Goal: Book appointment/travel/reservation

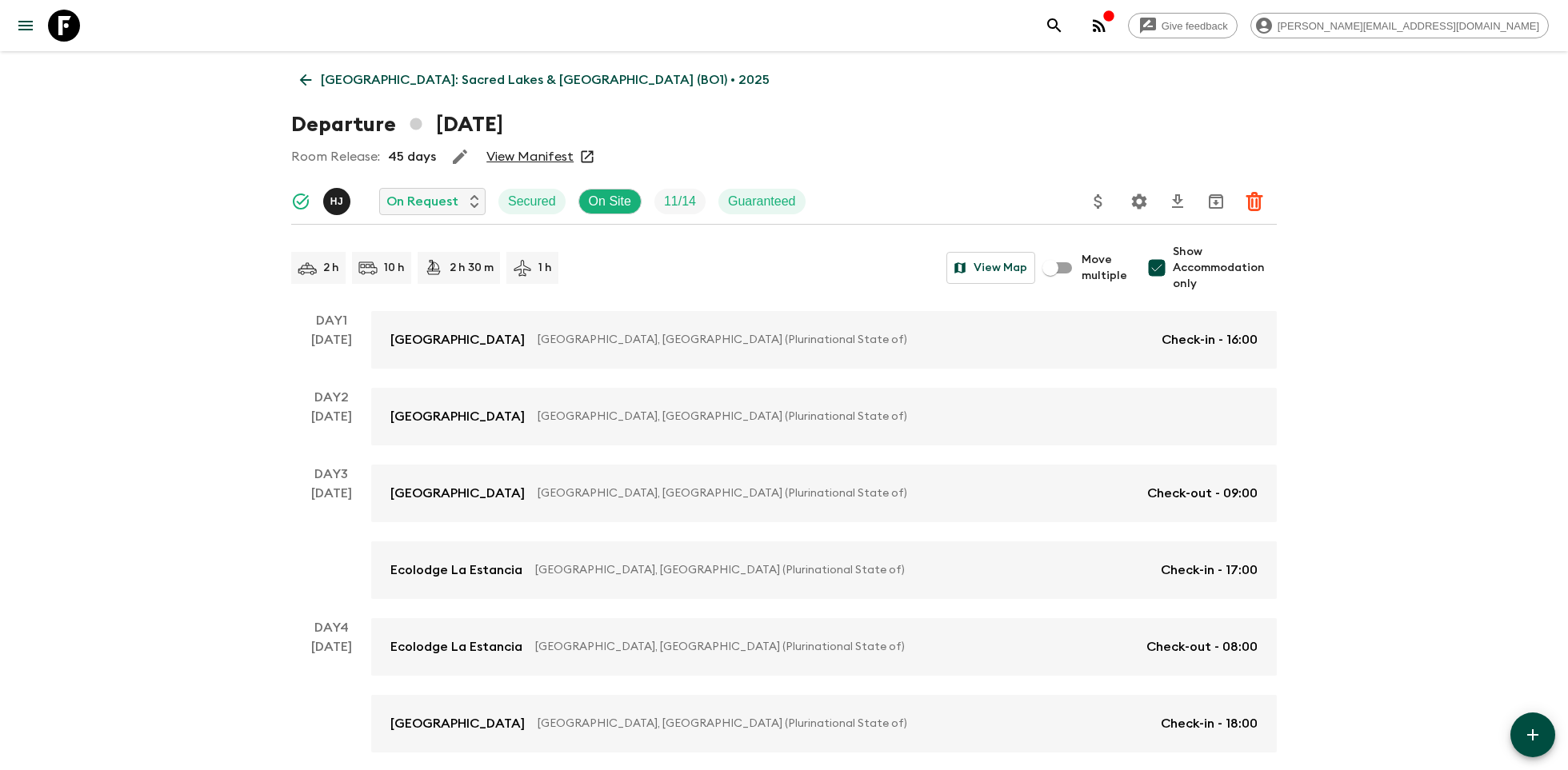
scroll to position [789, 0]
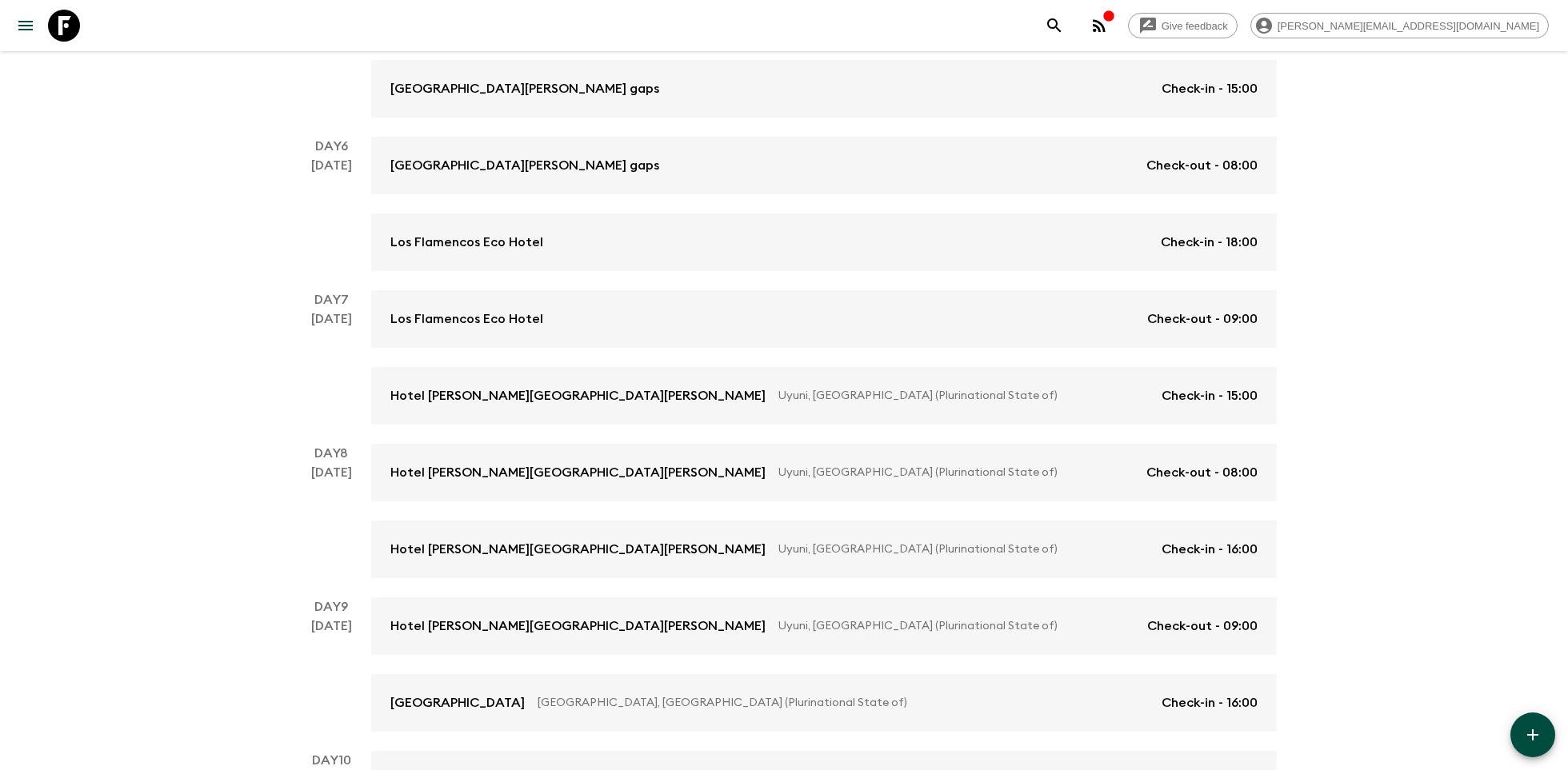
click at [1244, 18] on div "Give feedback [PERSON_NAME][EMAIL_ADDRESS][DOMAIN_NAME]" at bounding box center [1293, 25] width 510 height 32
click at [1105, 26] on icon "button" at bounding box center [1099, 26] width 13 height 13
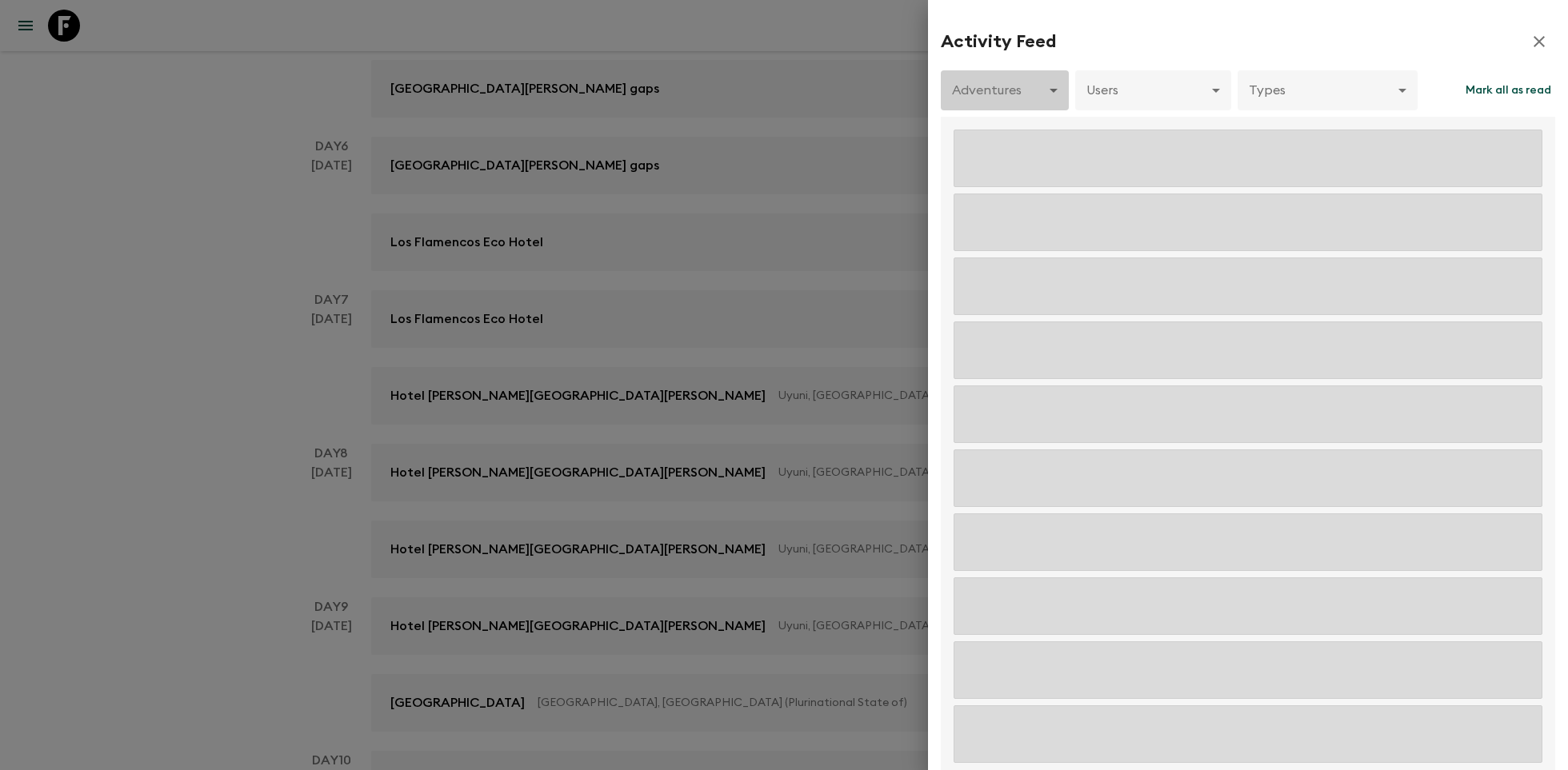
click at [985, 89] on body "Give feedback tim.h@flashpack.com Bolivia: Sacred Lakes & Salt Flats (BO1) • 20…" at bounding box center [784, 53] width 1568 height 1686
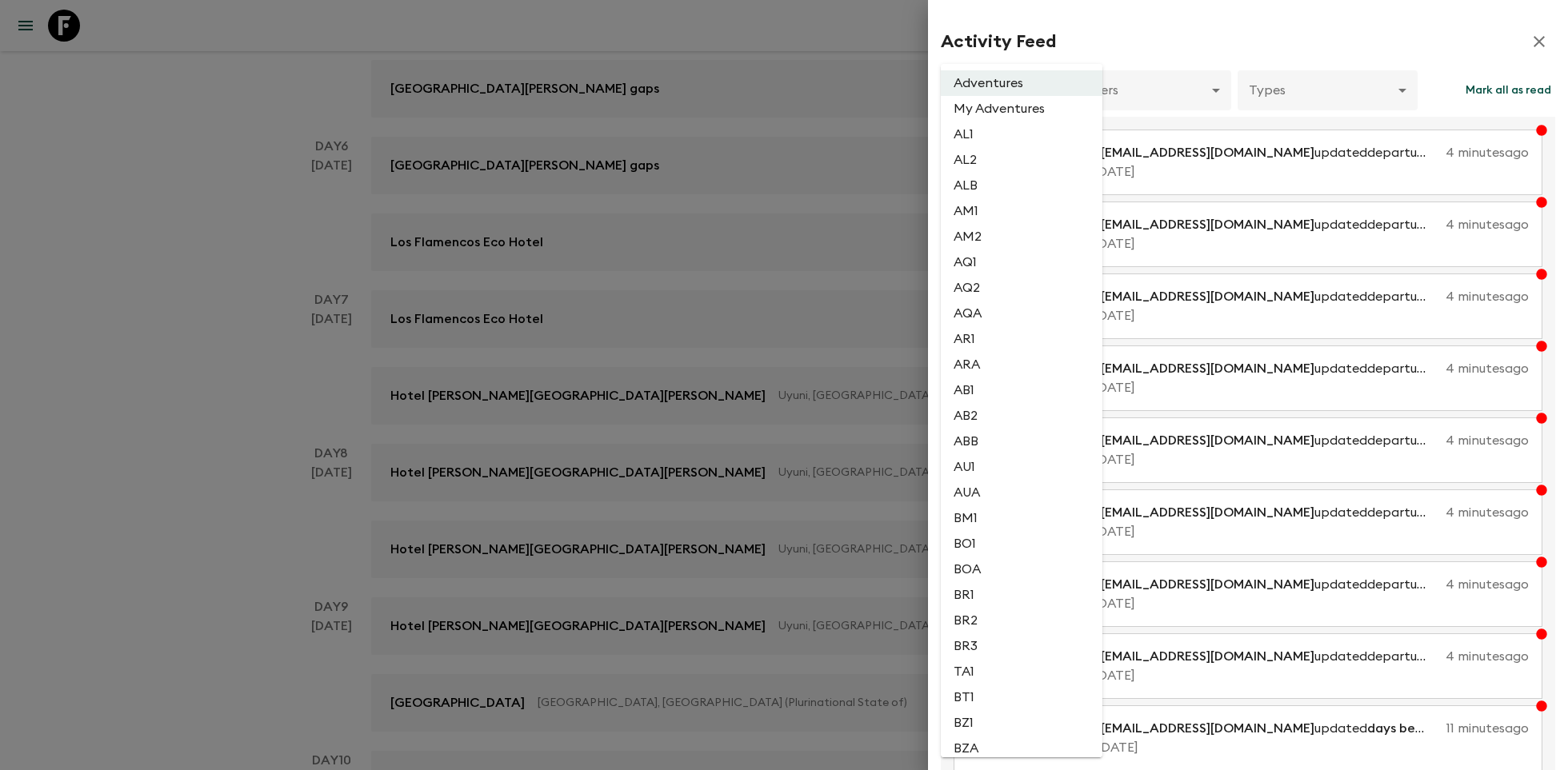
scroll to position [2821, 0]
click at [990, 461] on li "PE1" at bounding box center [1021, 462] width 161 height 26
type input "139ae11b-d228-4002-9c1b-08fe9ef4f77c"
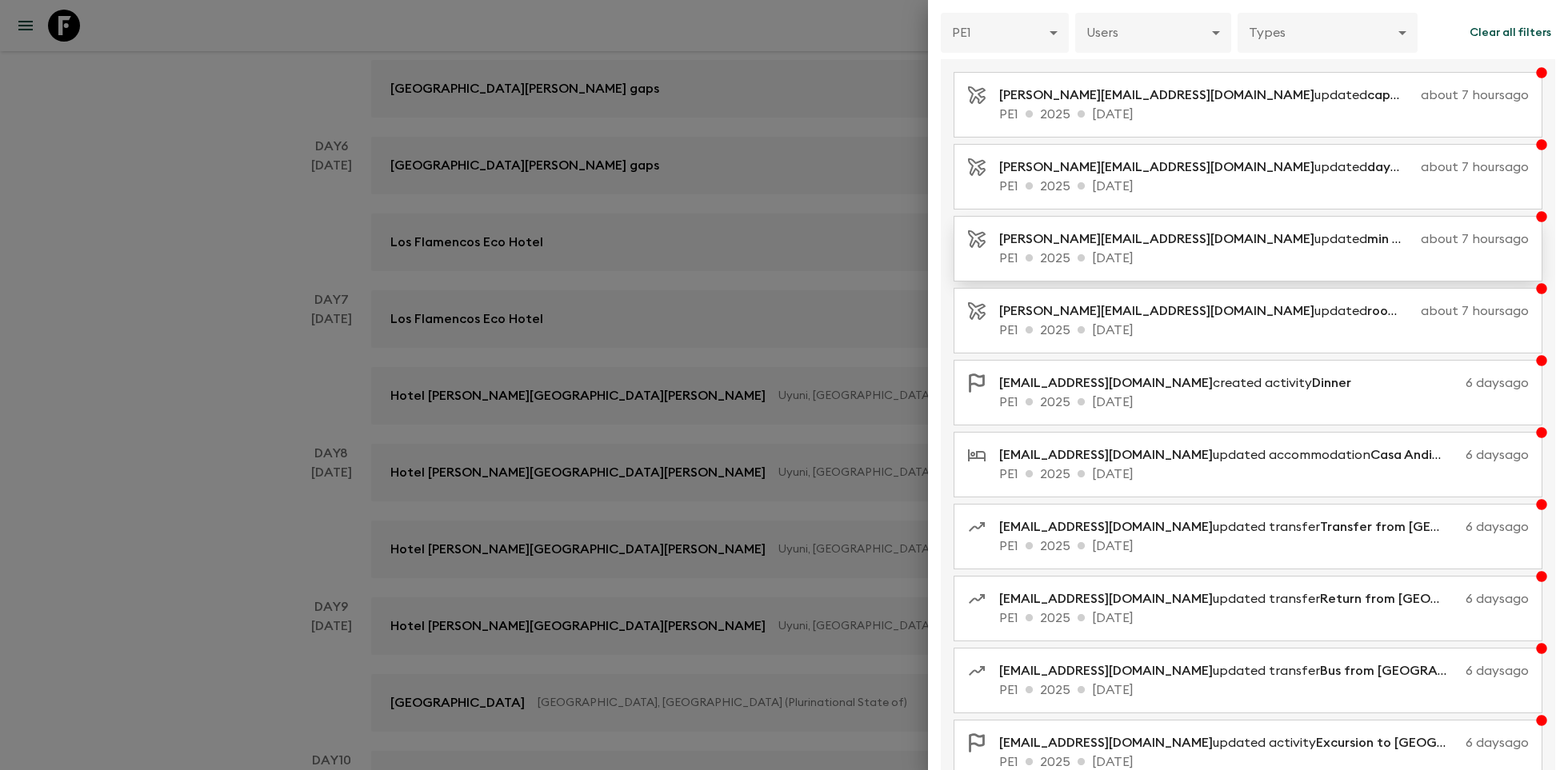
scroll to position [105, 0]
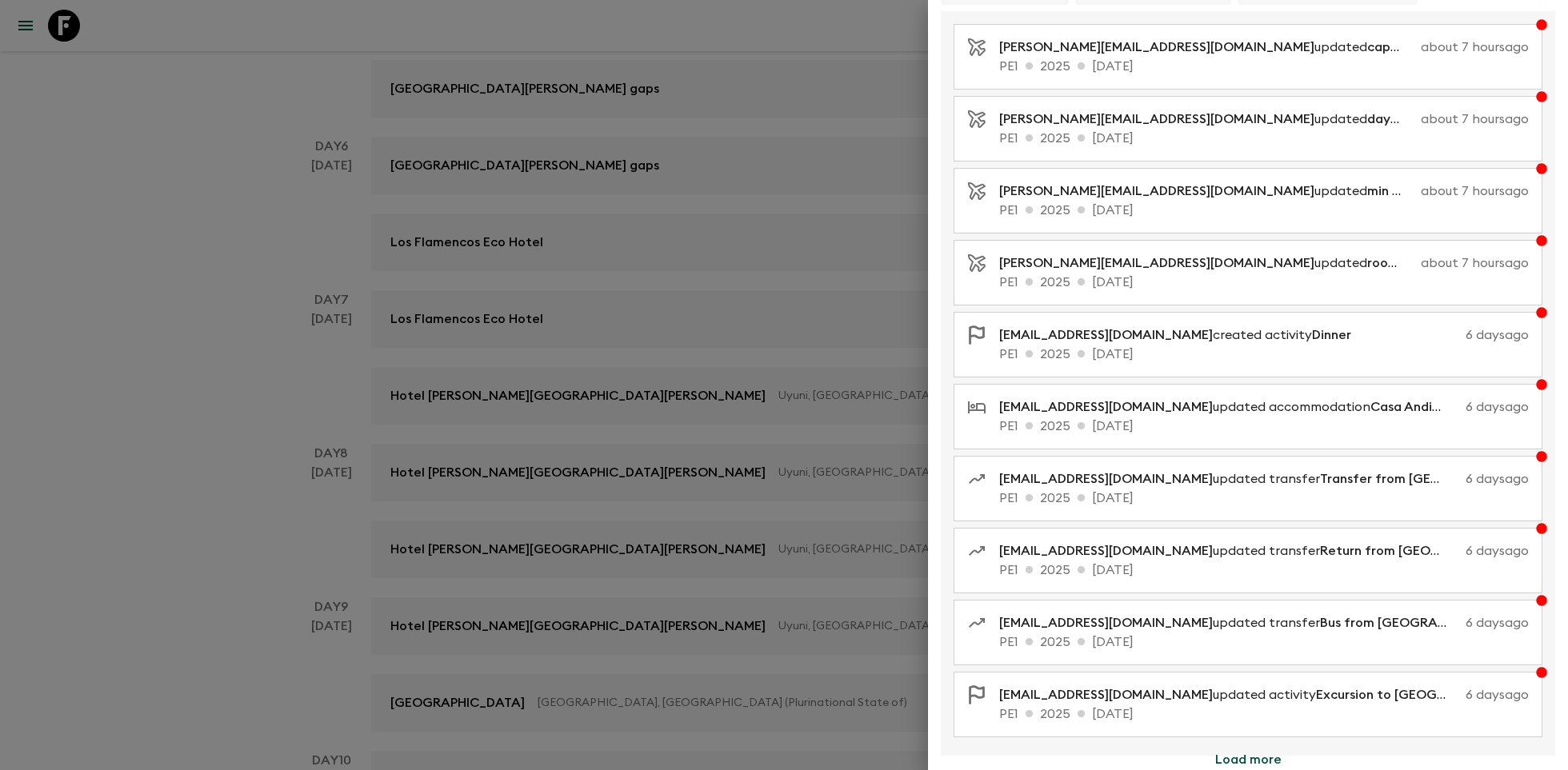
click at [197, 209] on div at bounding box center [784, 385] width 1568 height 770
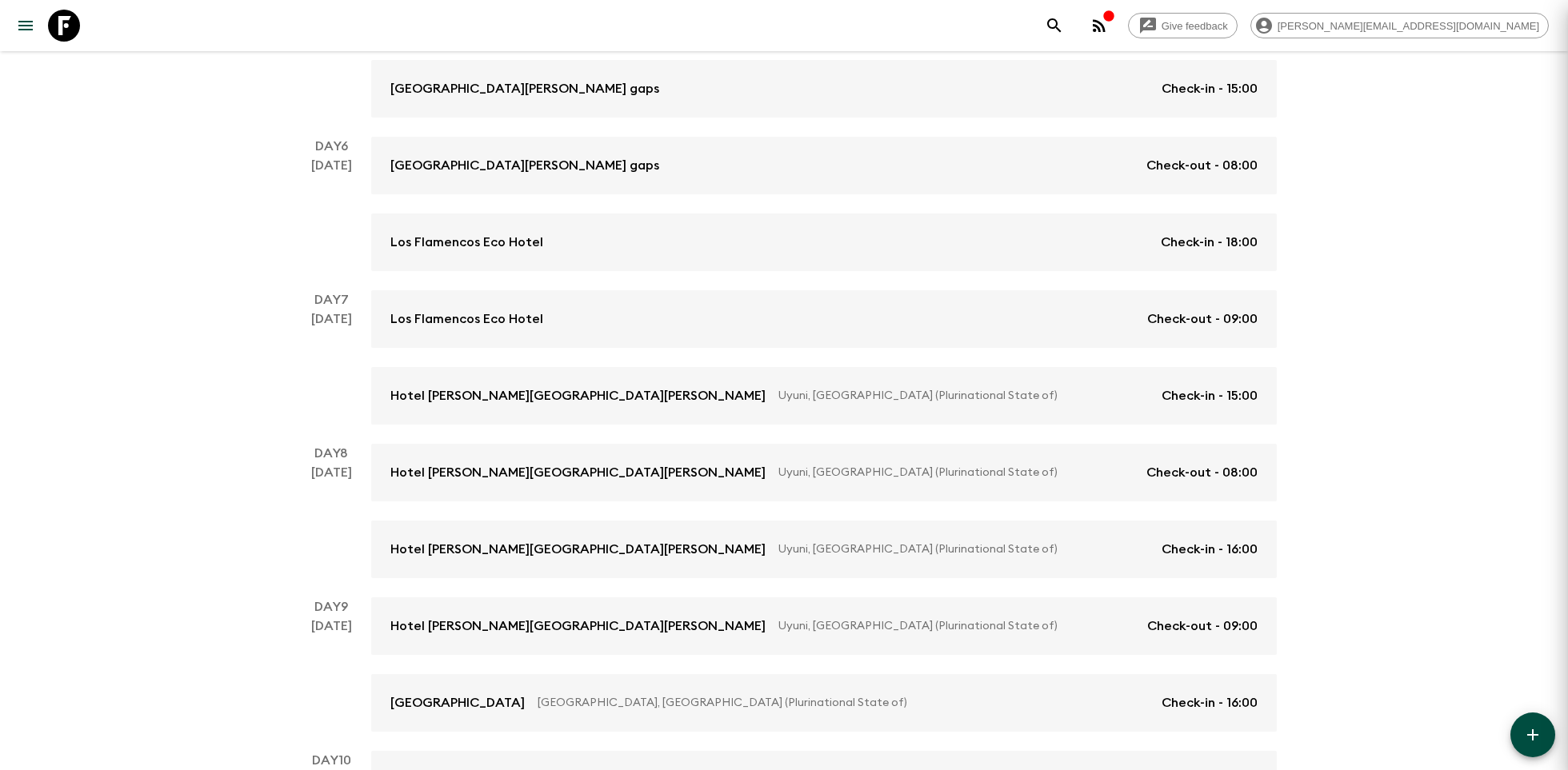
scroll to position [0, 0]
click at [66, 24] on icon at bounding box center [63, 25] width 32 height 32
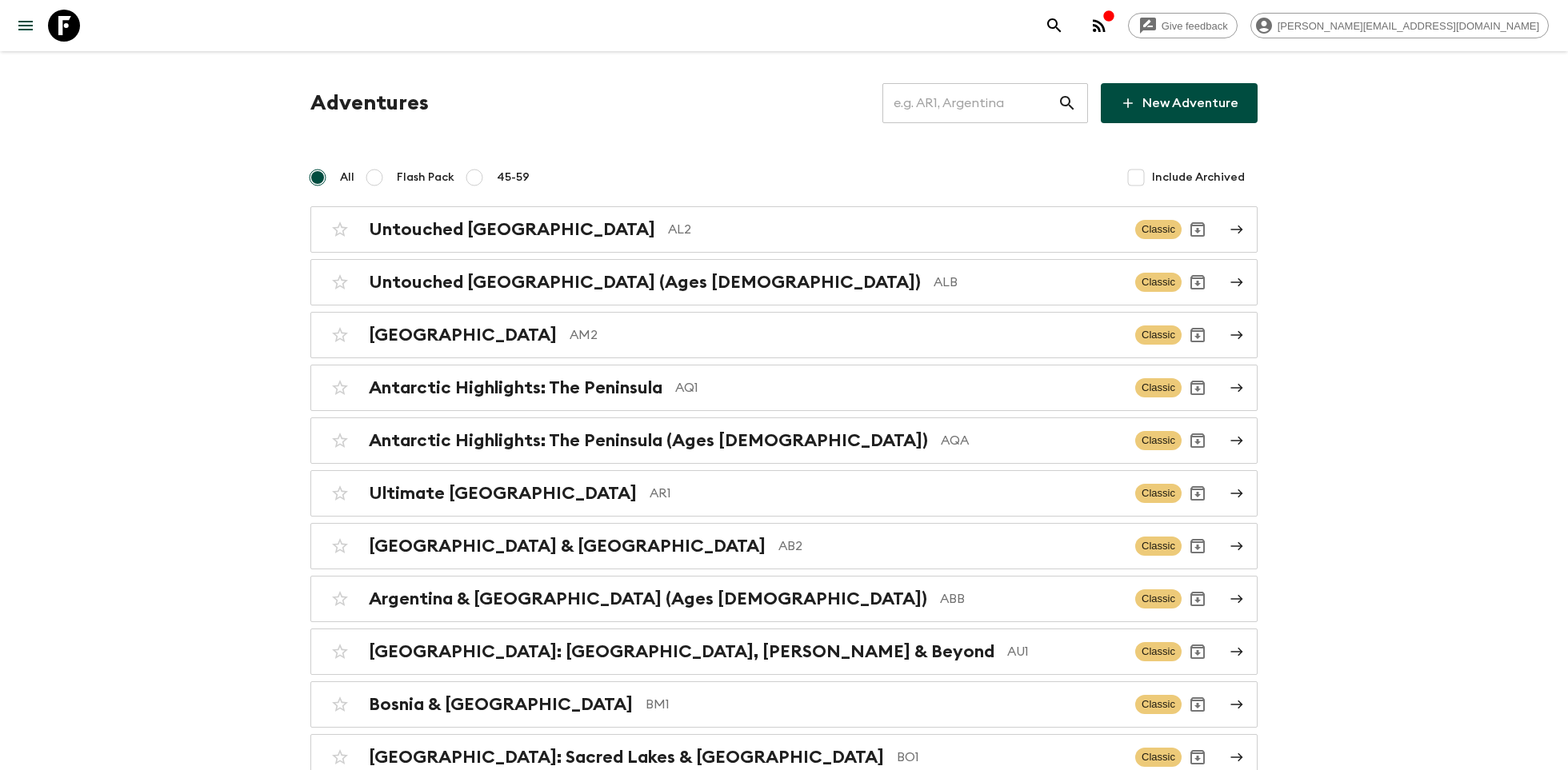
click at [957, 107] on input "text" at bounding box center [970, 103] width 175 height 45
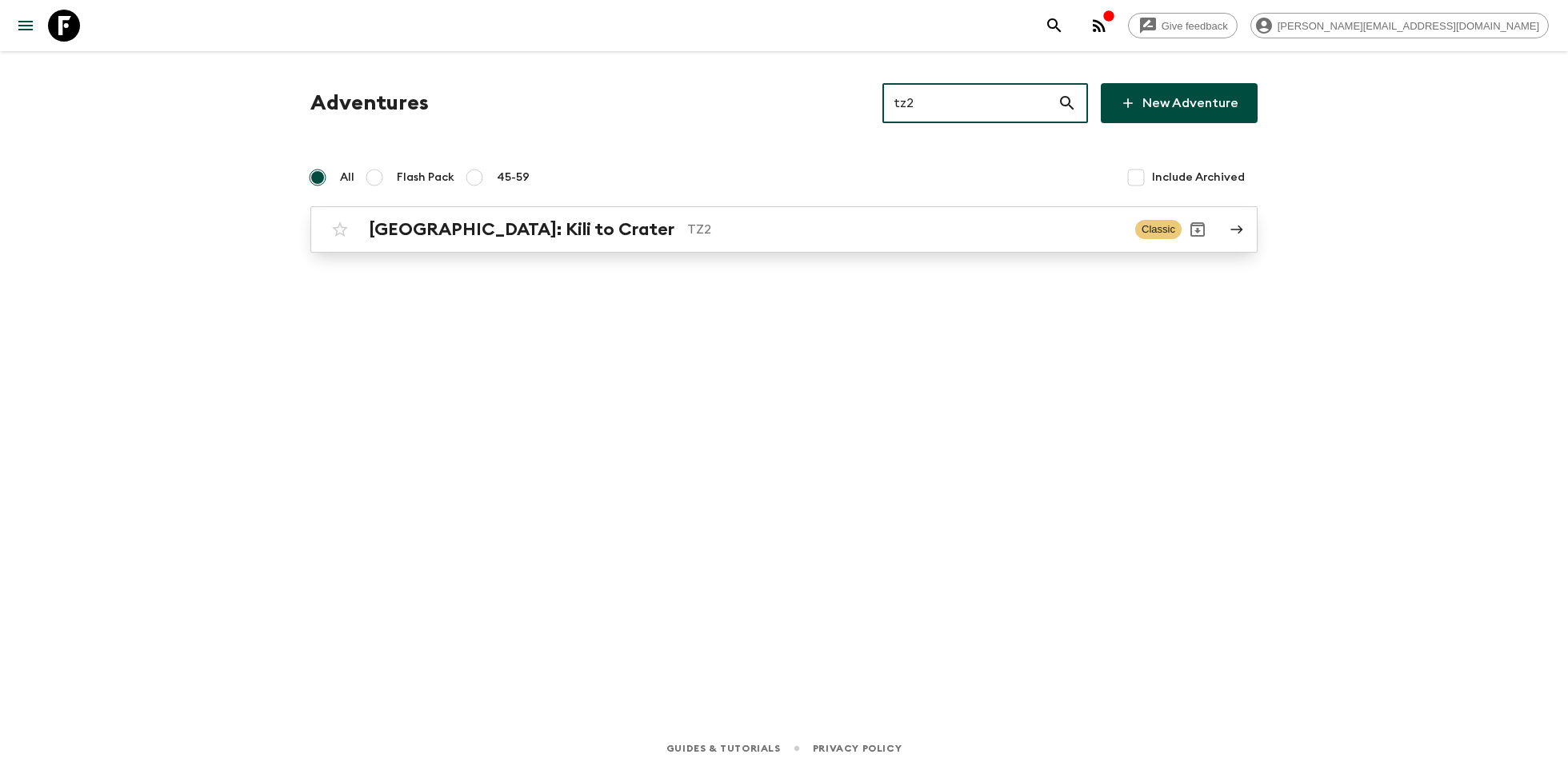
type input "tz2"
click at [696, 227] on p "TZ2" at bounding box center [905, 229] width 435 height 19
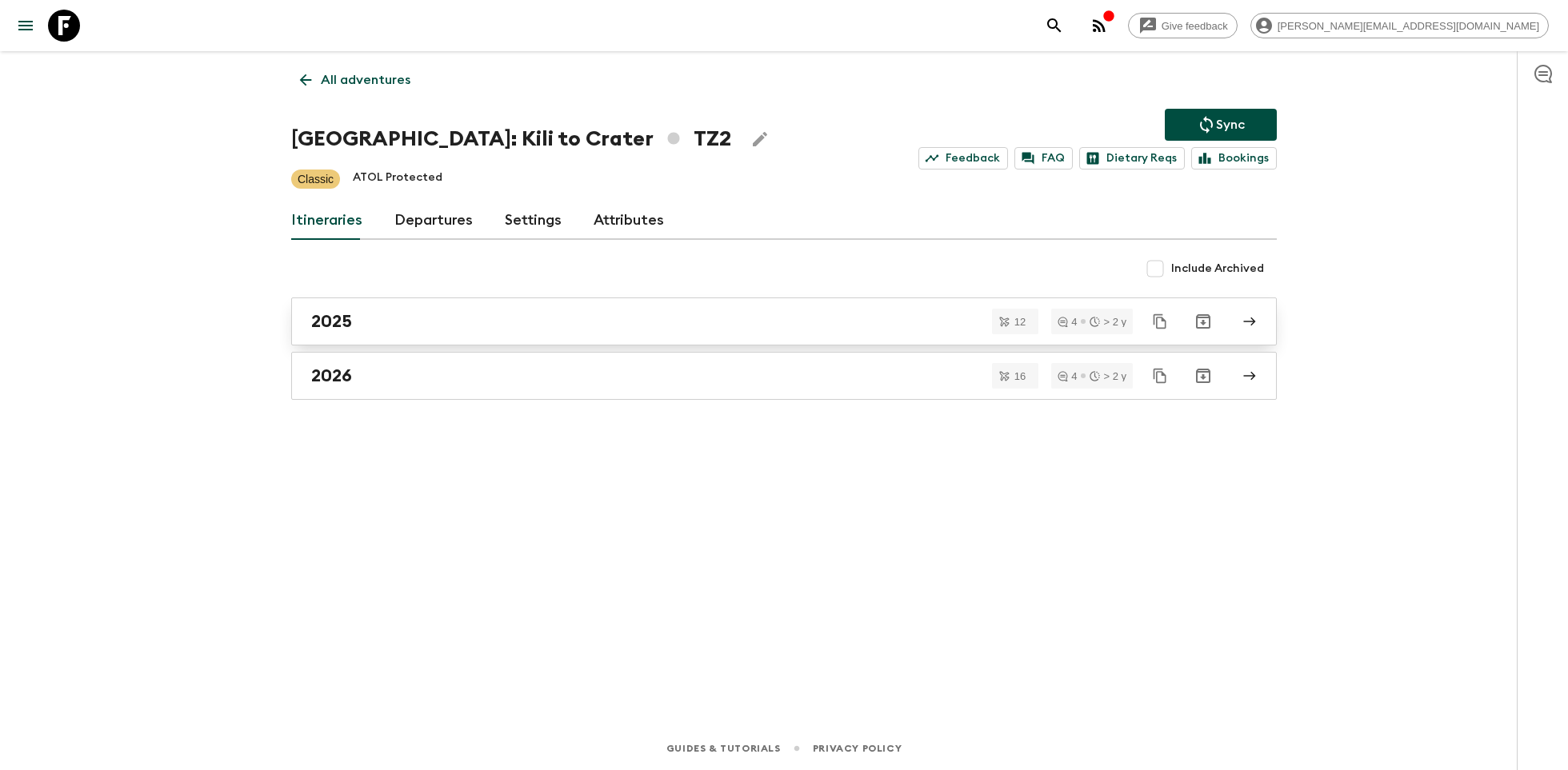
click at [570, 322] on div "2025" at bounding box center [769, 322] width 915 height 21
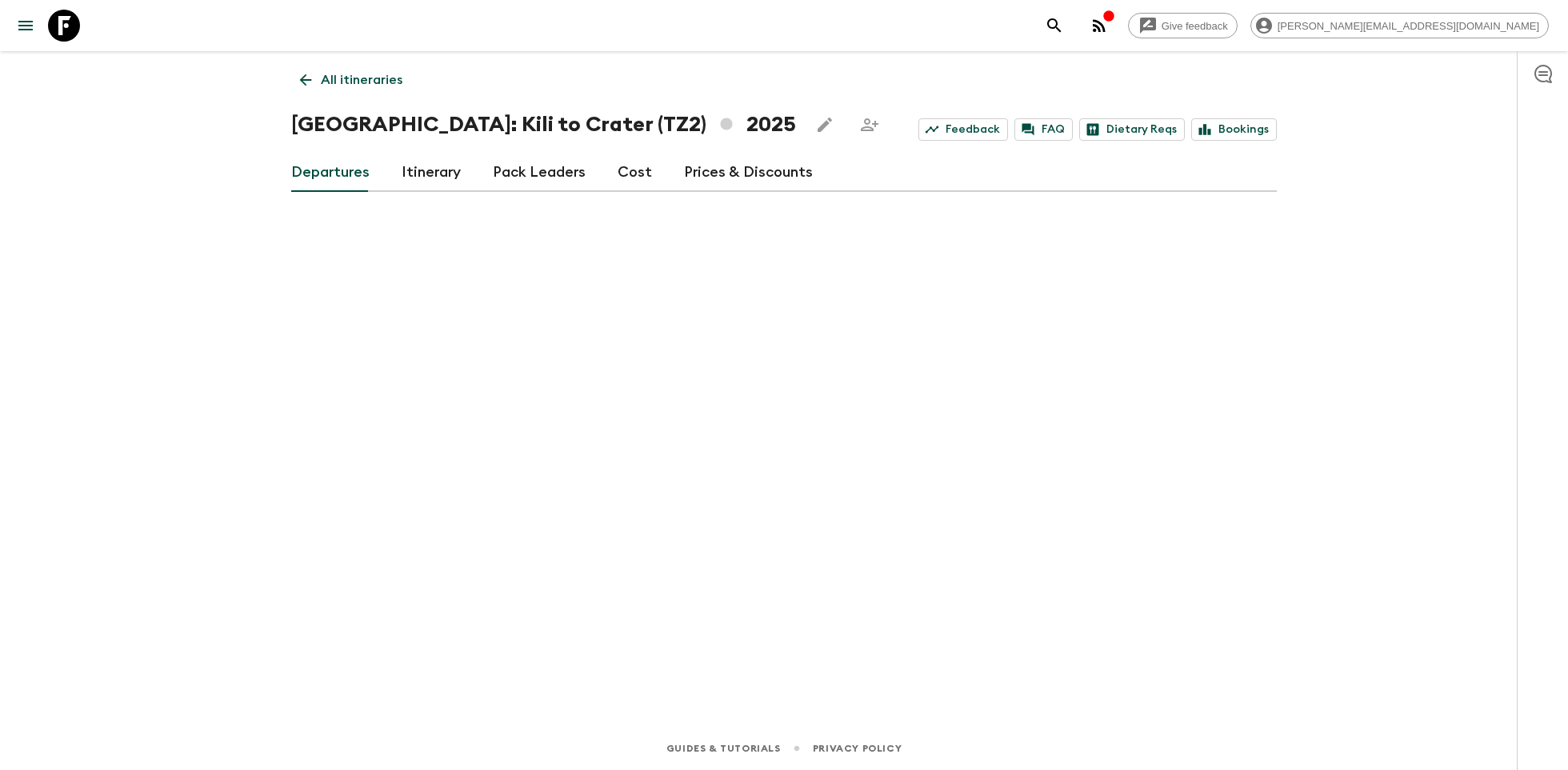
click at [329, 85] on p "All itineraries" at bounding box center [361, 80] width 82 height 19
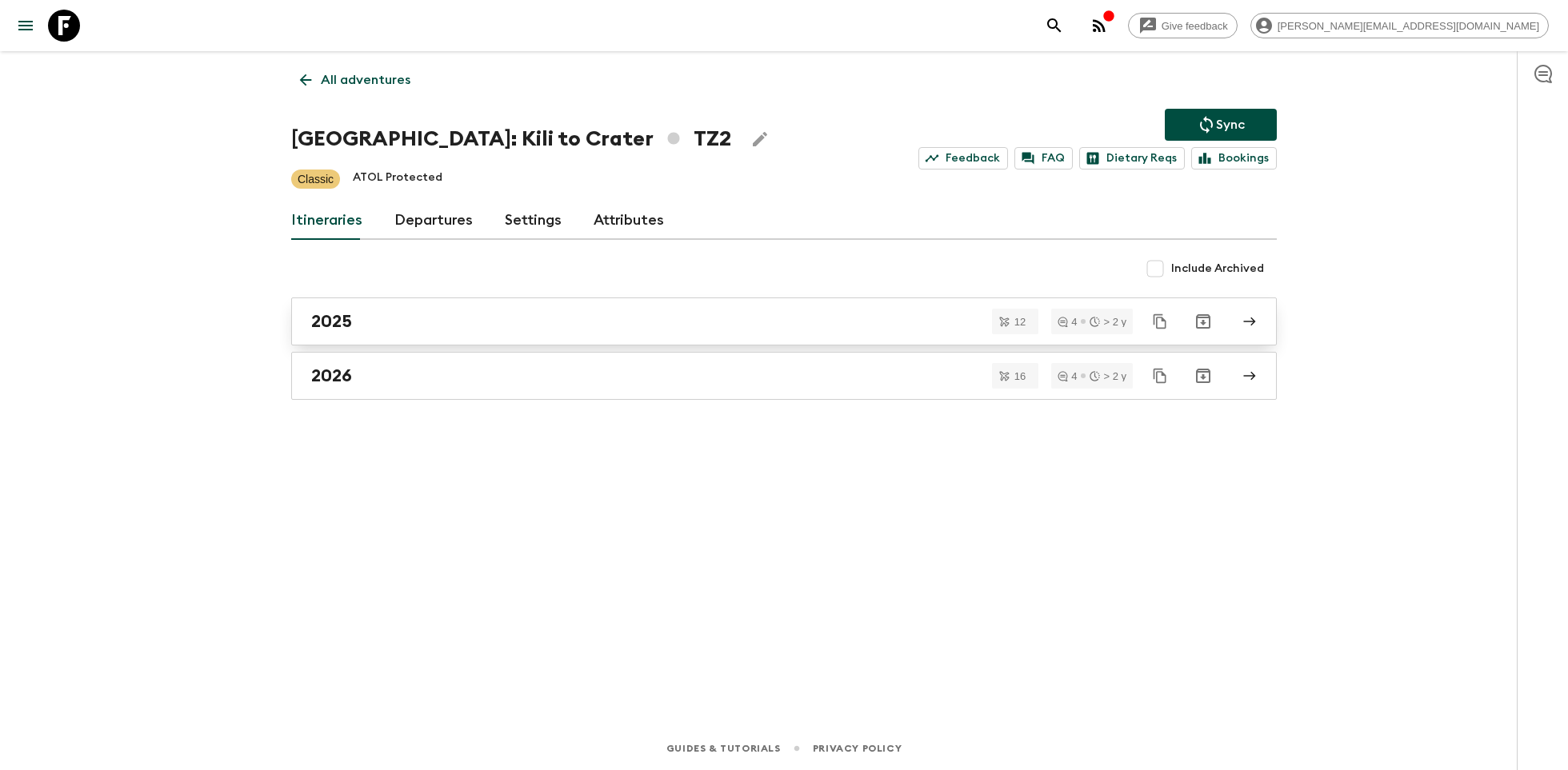
click at [352, 299] on link "2025" at bounding box center [784, 322] width 985 height 48
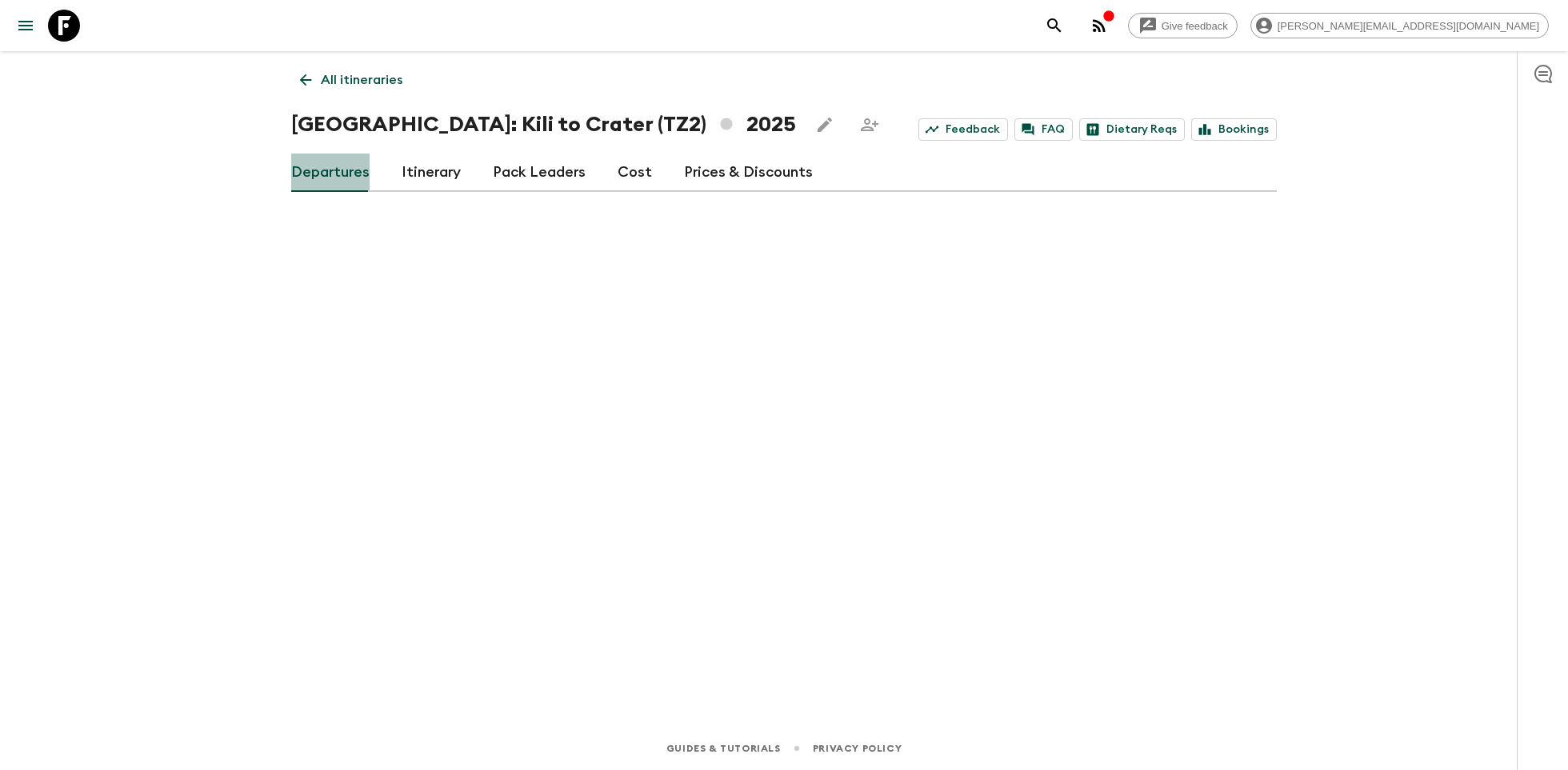
click at [330, 181] on link "Departures" at bounding box center [331, 173] width 79 height 38
click at [340, 181] on link "Departures" at bounding box center [331, 173] width 79 height 38
click at [339, 181] on link "Departures" at bounding box center [331, 173] width 79 height 38
click at [353, 60] on div "All itineraries Tanzania: Kili to Crater (TZ2) 2025 Feedback FAQ Dietary Reqs B…" at bounding box center [784, 367] width 1024 height 632
click at [343, 81] on p "All itineraries" at bounding box center [361, 80] width 82 height 19
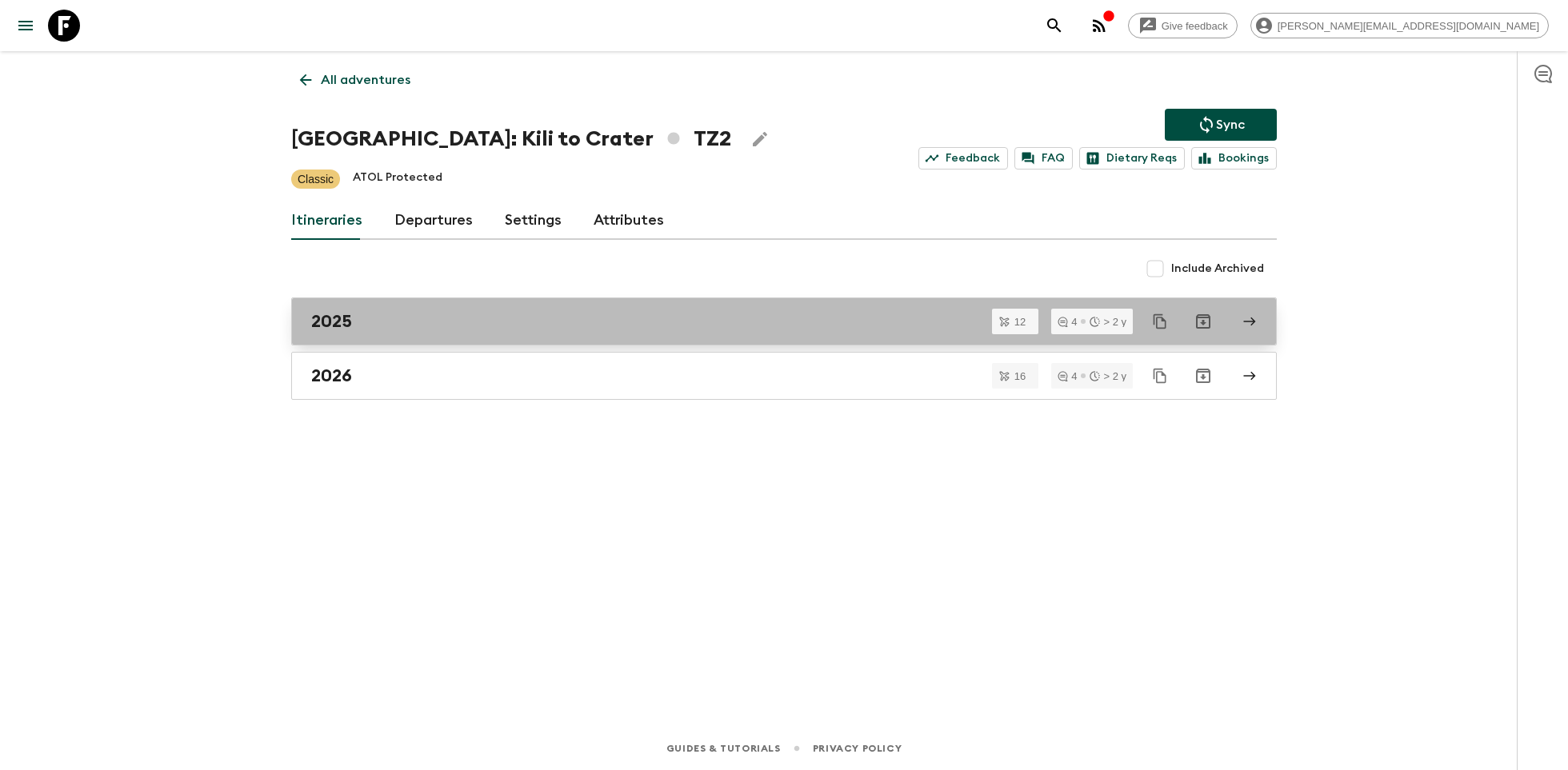
click at [347, 326] on h2 "2025" at bounding box center [332, 322] width 41 height 21
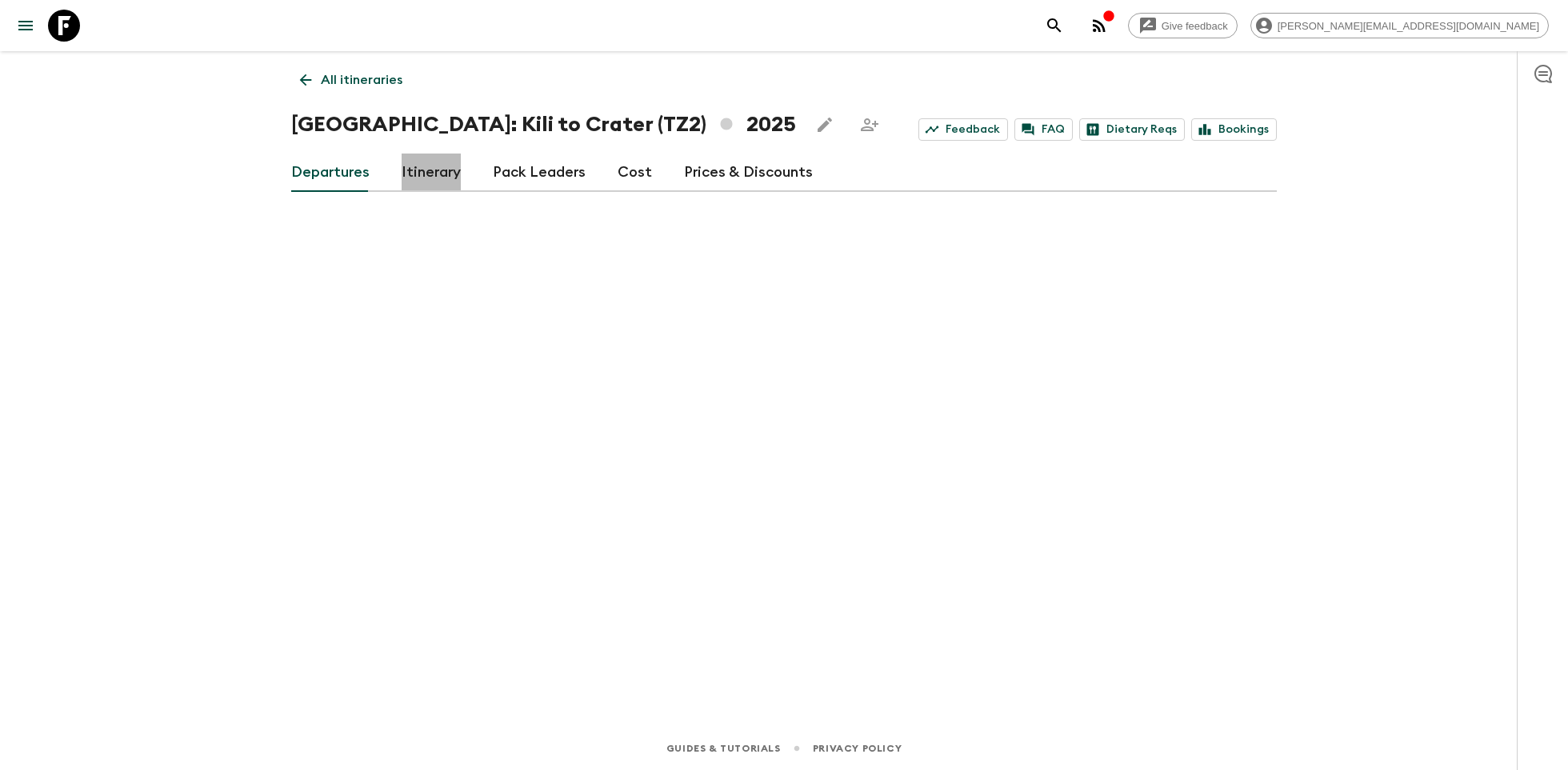
click at [420, 179] on link "Itinerary" at bounding box center [431, 173] width 60 height 38
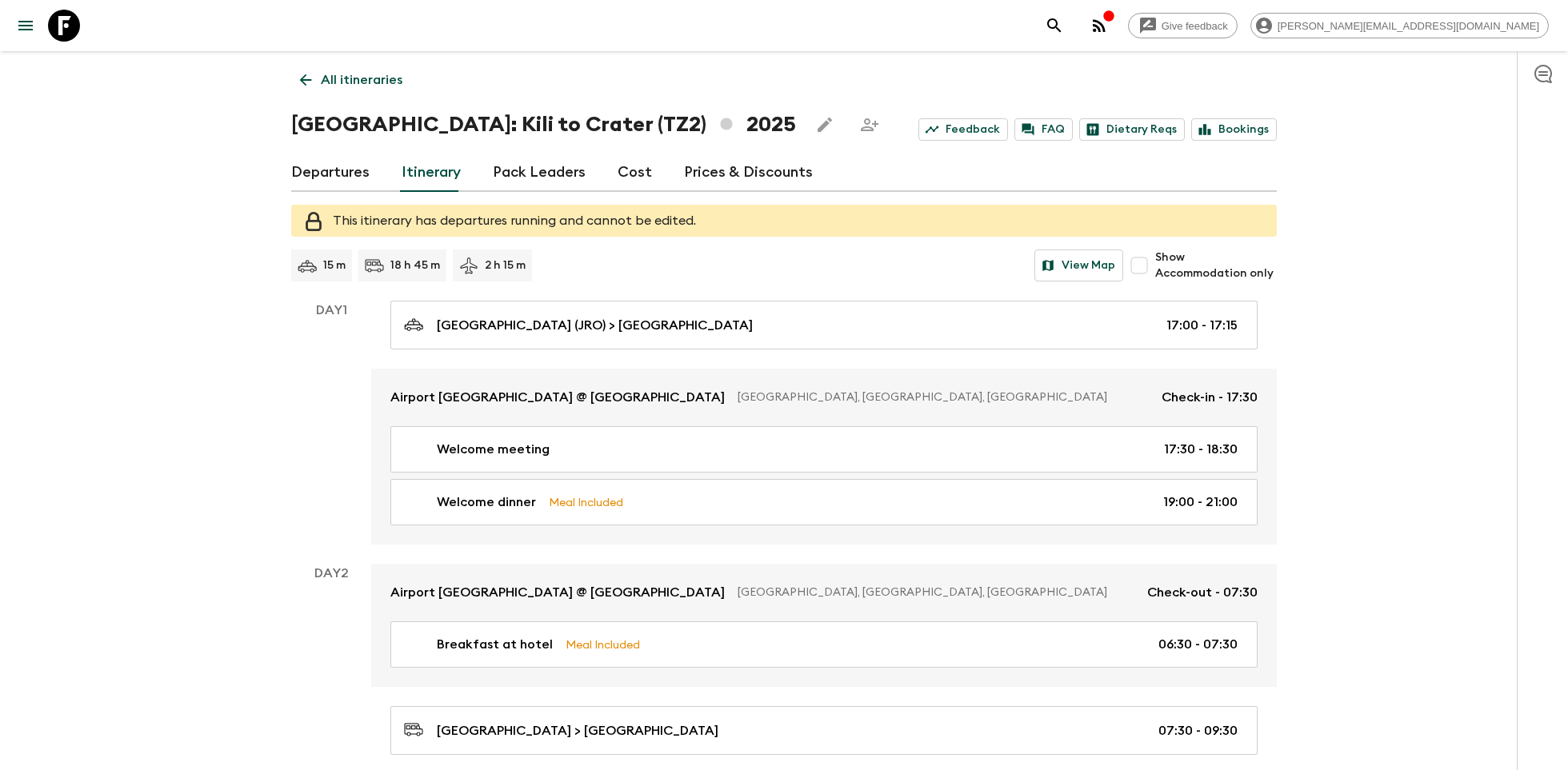
click at [336, 173] on link "Departures" at bounding box center [331, 173] width 79 height 38
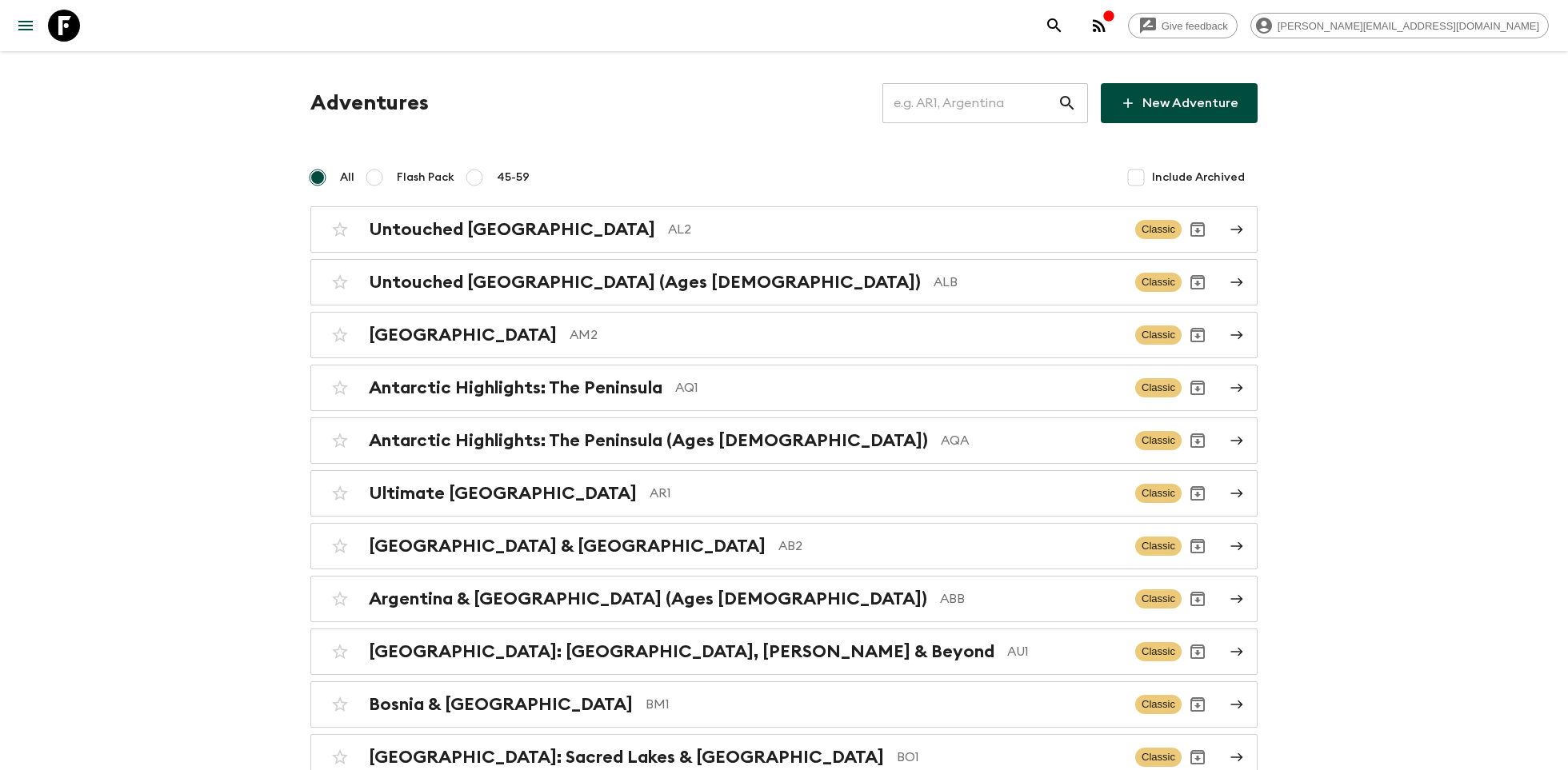
click at [970, 104] on input "text" at bounding box center [970, 103] width 175 height 45
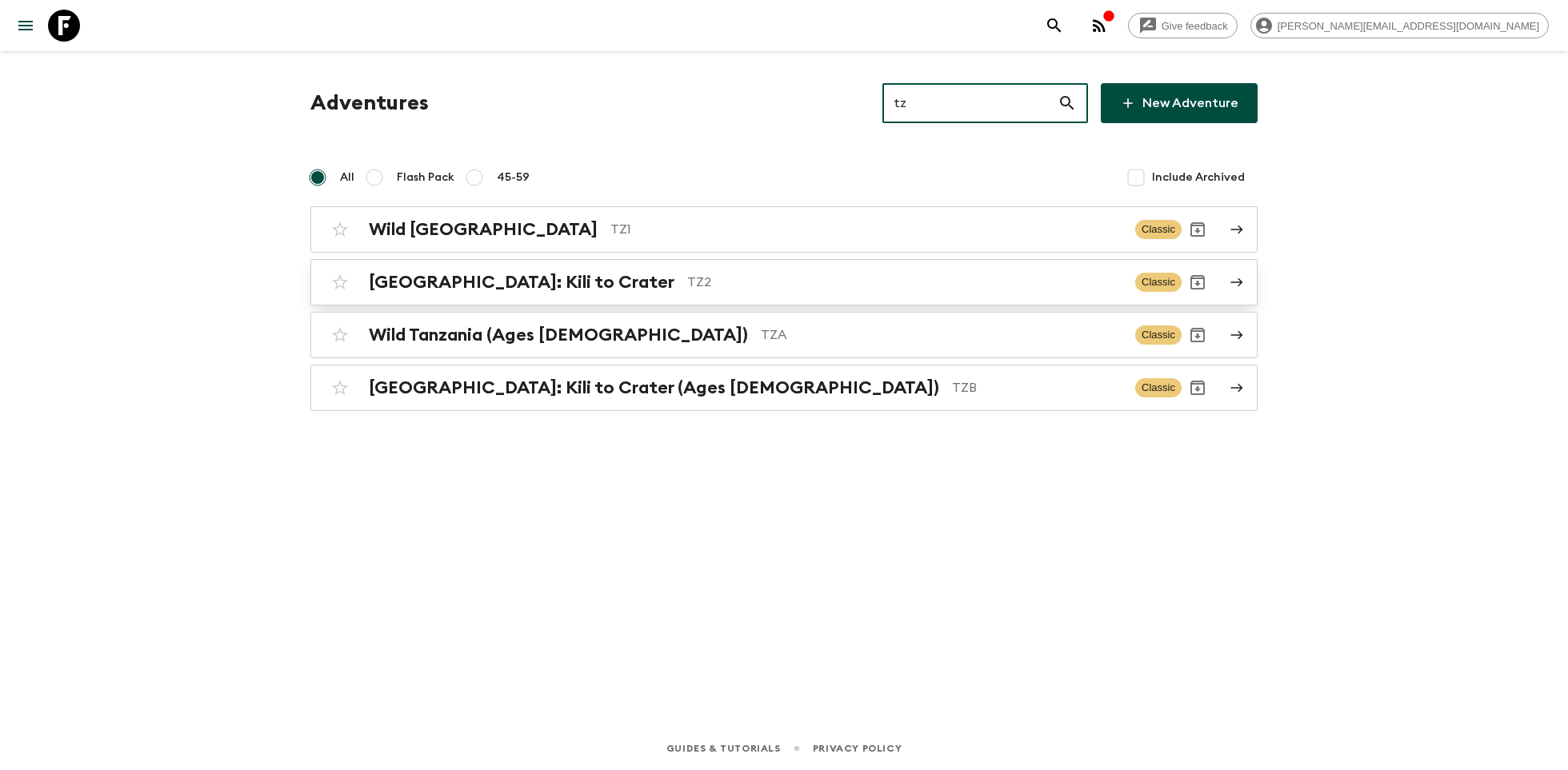
type input "tz"
click at [551, 280] on h2 "[GEOGRAPHIC_DATA]: Kili to Crater" at bounding box center [521, 282] width 305 height 21
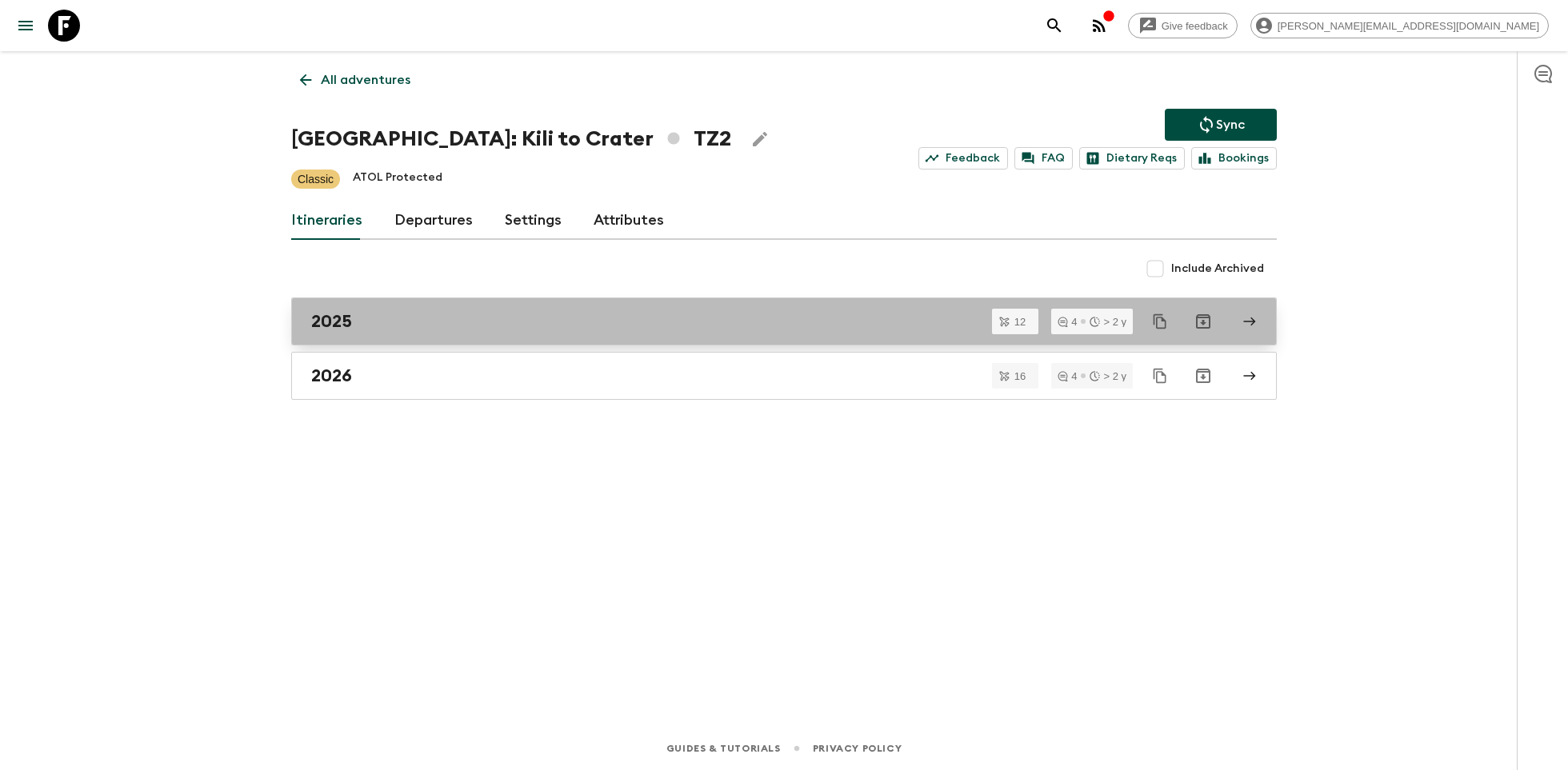
click at [440, 322] on div "2025" at bounding box center [769, 322] width 915 height 21
